Goal: Task Accomplishment & Management: Manage account settings

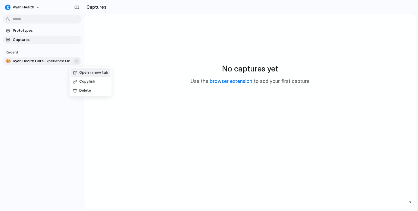
click at [78, 61] on body "Kyan Health Prototypes Captures Recent 🎨 Kyan Health Care Experience Fix Captur…" at bounding box center [209, 105] width 418 height 211
click at [83, 93] on span "Delete" at bounding box center [86, 91] width 12 height 6
click at [77, 60] on body "Kyan Health Prototypes Captures Recent 🎨 Kyan Health Care Experience Fix Captur…" at bounding box center [209, 105] width 418 height 211
click at [37, 85] on div "Open in new tab Copy link Delete" at bounding box center [209, 105] width 418 height 211
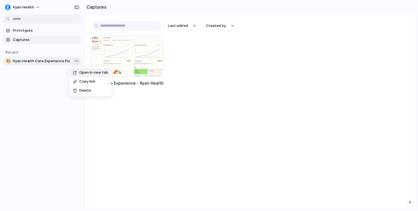
click at [78, 63] on body "Kyan Health Prototypes Captures Recent 🎨 Kyan Health Care Experience Fix Captur…" at bounding box center [209, 105] width 418 height 211
click at [80, 88] on span "Delete" at bounding box center [86, 91] width 12 height 6
